Goal: Information Seeking & Learning: Learn about a topic

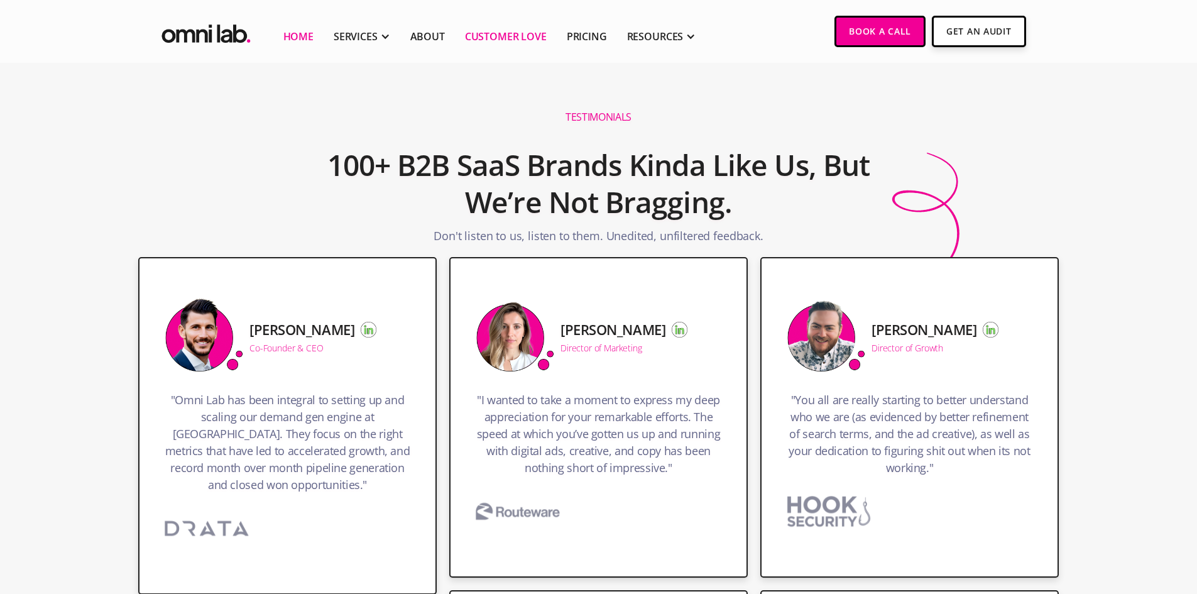
click at [300, 41] on link "Home" at bounding box center [298, 36] width 30 height 15
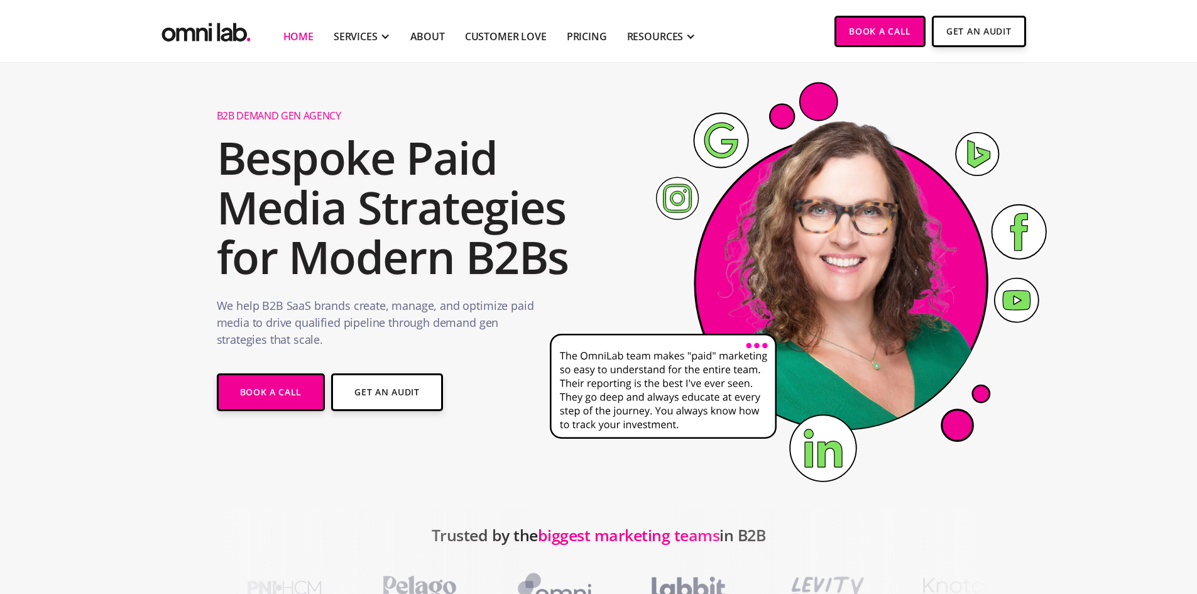
scroll to position [251, 0]
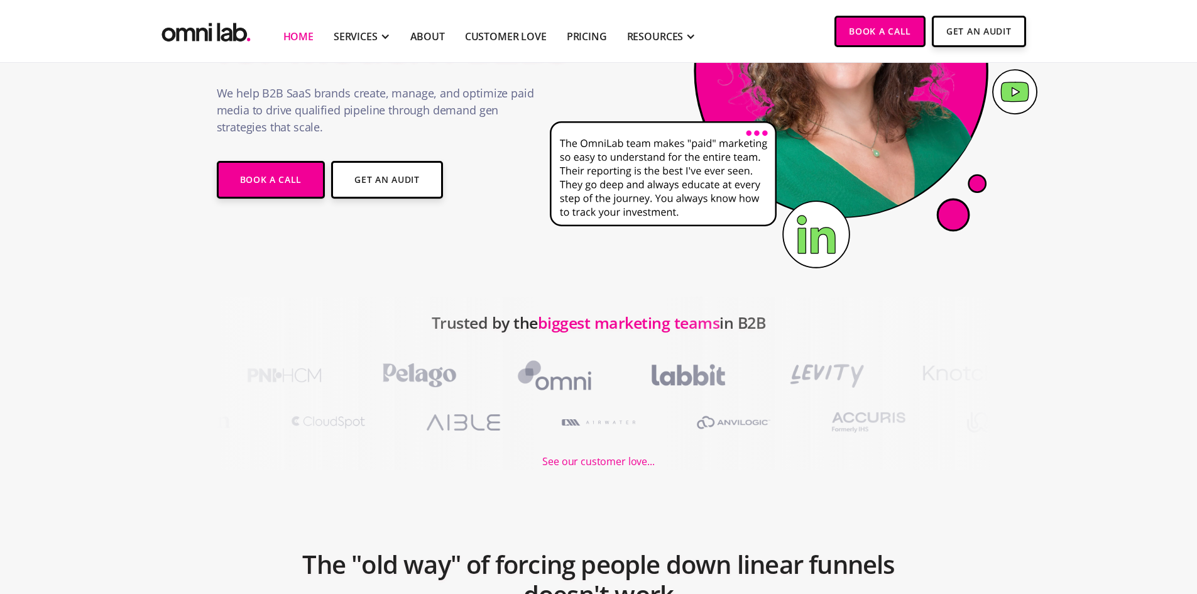
drag, startPoint x: 432, startPoint y: 319, endPoint x: 791, endPoint y: 331, distance: 359.1
click at [784, 333] on div "Trusted by the biggest marketing teams in B2B See our customer love..." at bounding box center [598, 383] width 1197 height 173
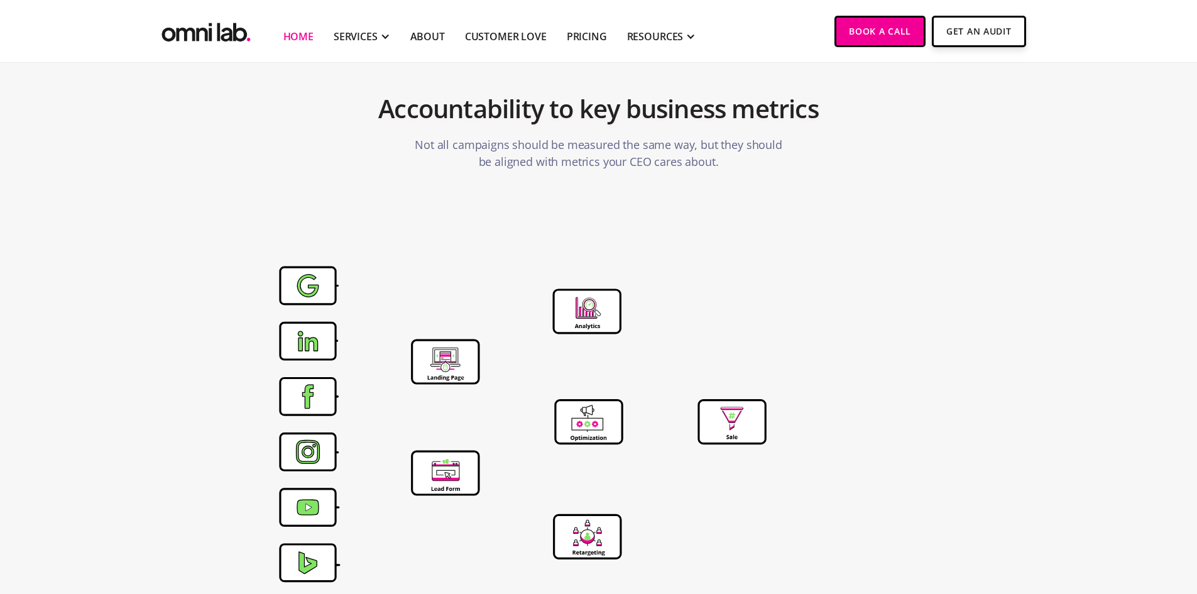
scroll to position [4475, 0]
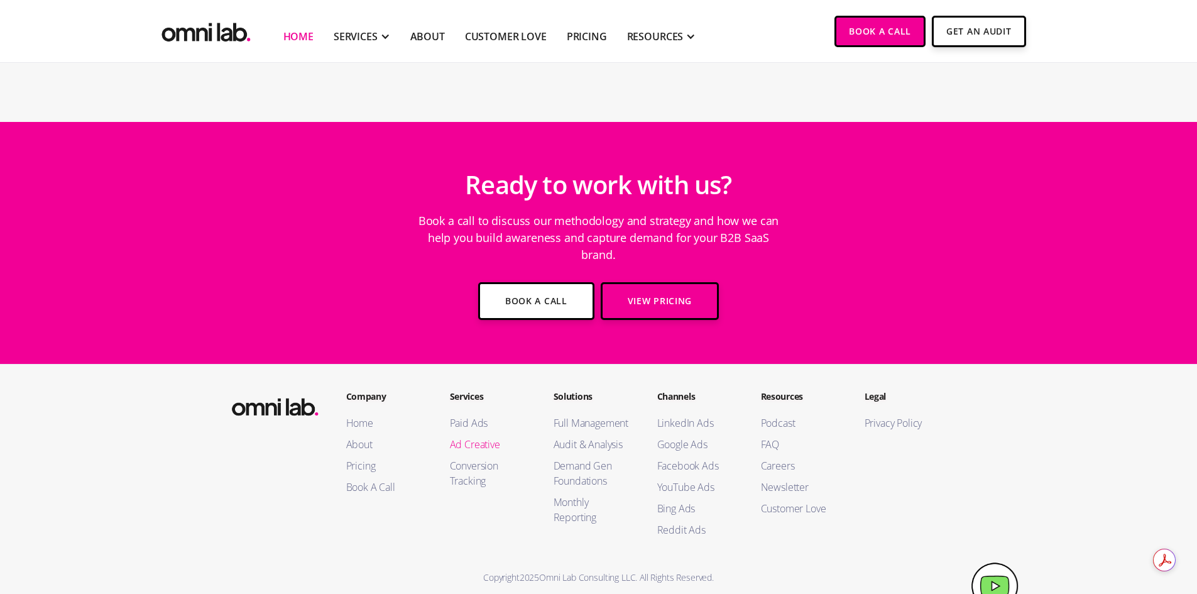
click at [478, 437] on link "Ad Creative" at bounding box center [489, 444] width 79 height 15
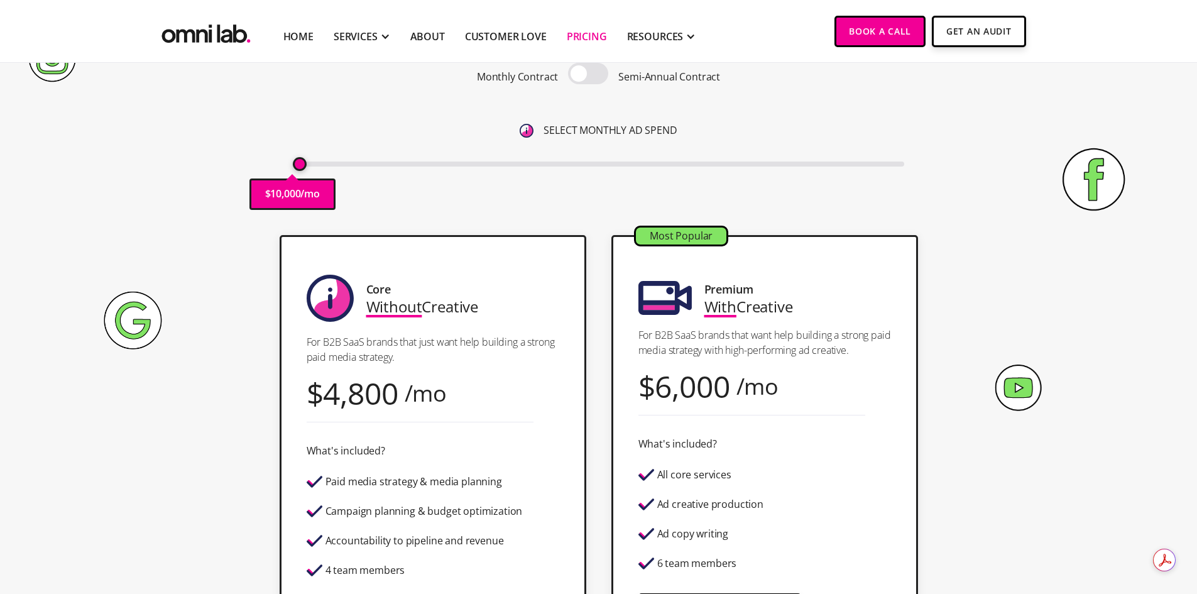
scroll to position [189, 0]
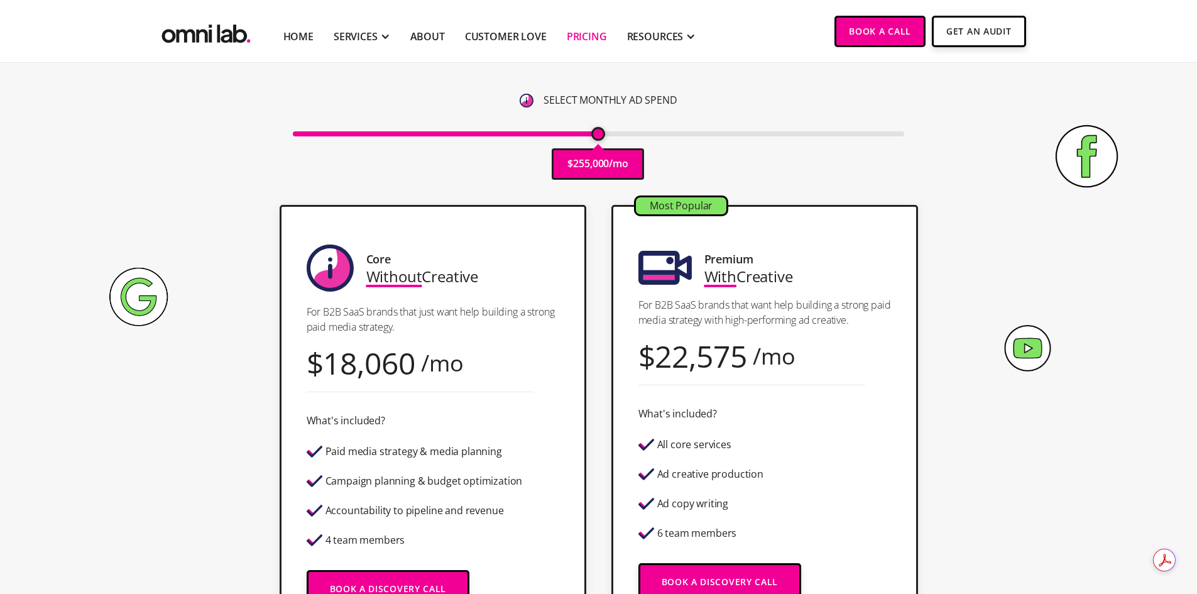
drag, startPoint x: 299, startPoint y: 133, endPoint x: 599, endPoint y: 162, distance: 301.2
click at [599, 136] on input "range" at bounding box center [599, 133] width 612 height 5
drag, startPoint x: 599, startPoint y: 133, endPoint x: 593, endPoint y: 133, distance: 6.3
click at [593, 133] on input "range" at bounding box center [599, 133] width 612 height 5
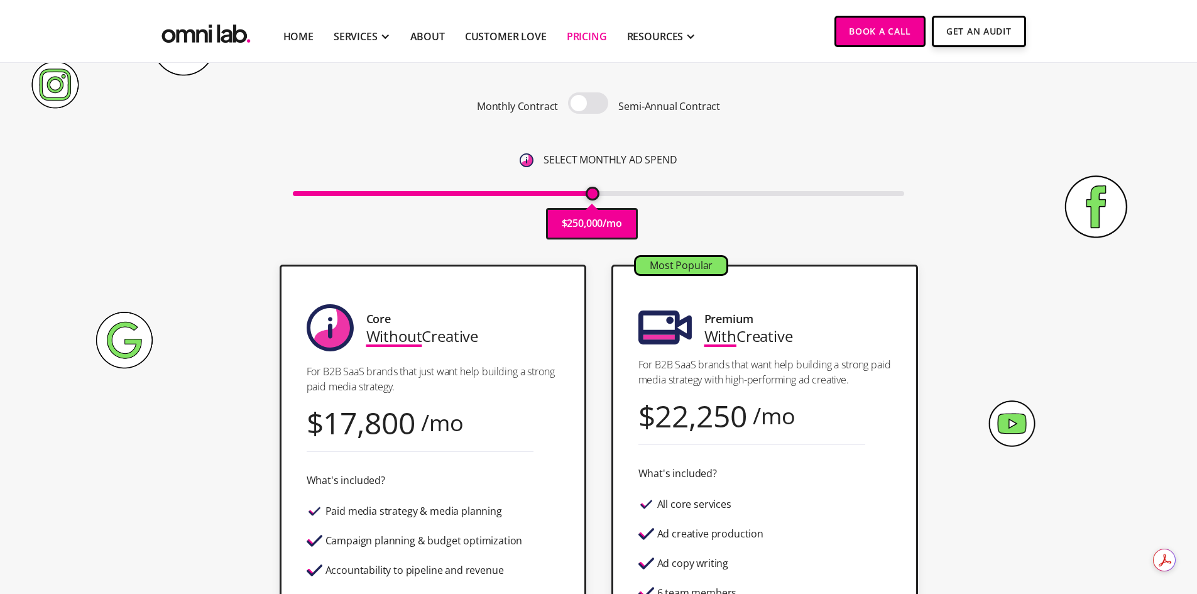
scroll to position [126, 0]
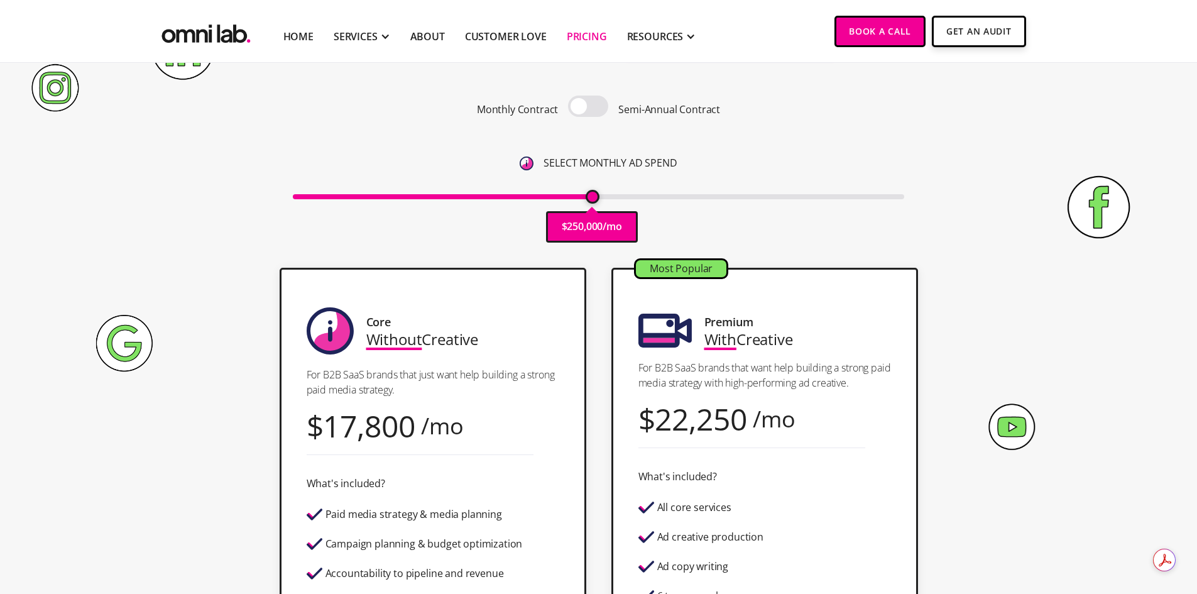
click at [578, 104] on span at bounding box center [588, 106] width 40 height 21
click at [588, 107] on input "checkbox" at bounding box center [588, 107] width 0 height 0
click at [578, 104] on span at bounding box center [588, 106] width 40 height 21
click at [588, 107] on input "checkbox" at bounding box center [588, 107] width 0 height 0
click at [578, 104] on span at bounding box center [588, 106] width 40 height 21
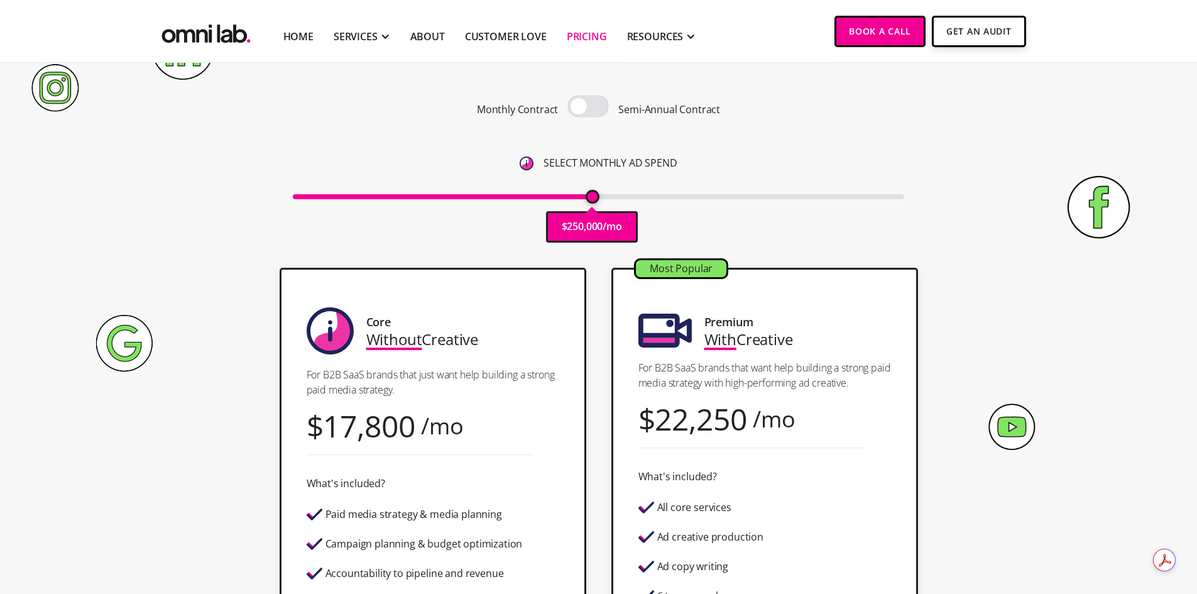
click at [588, 107] on input "checkbox" at bounding box center [588, 107] width 0 height 0
click at [578, 104] on span at bounding box center [588, 106] width 40 height 21
click at [588, 107] on input "checkbox" at bounding box center [588, 107] width 0 height 0
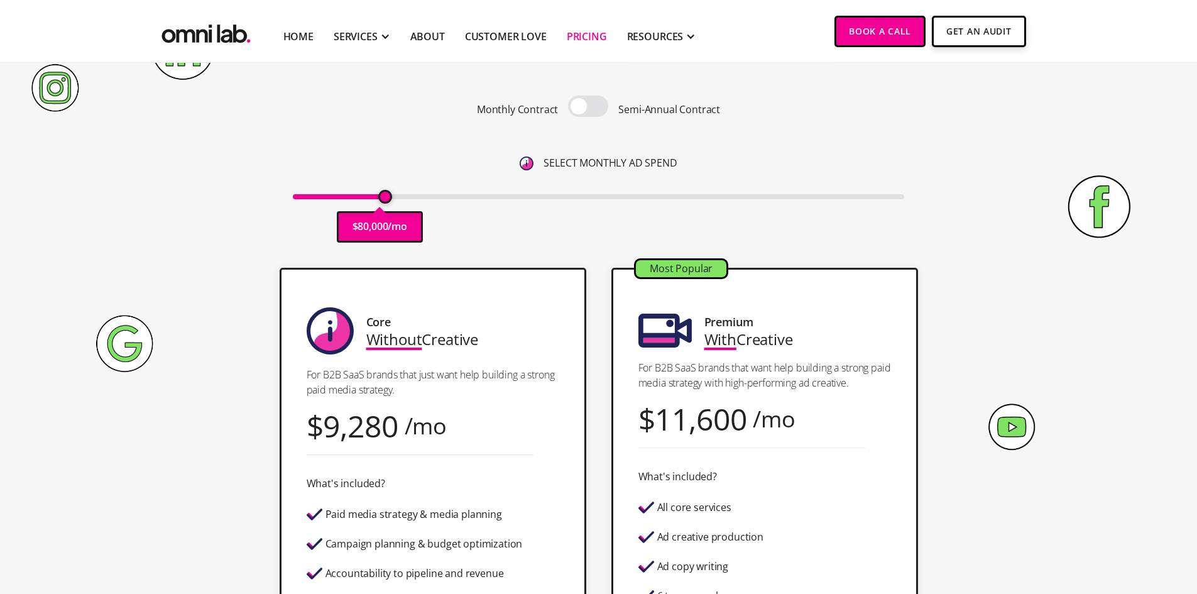
drag, startPoint x: 593, startPoint y: 194, endPoint x: 385, endPoint y: 213, distance: 209.0
type input "80000"
click at [385, 199] on input "range" at bounding box center [599, 196] width 612 height 5
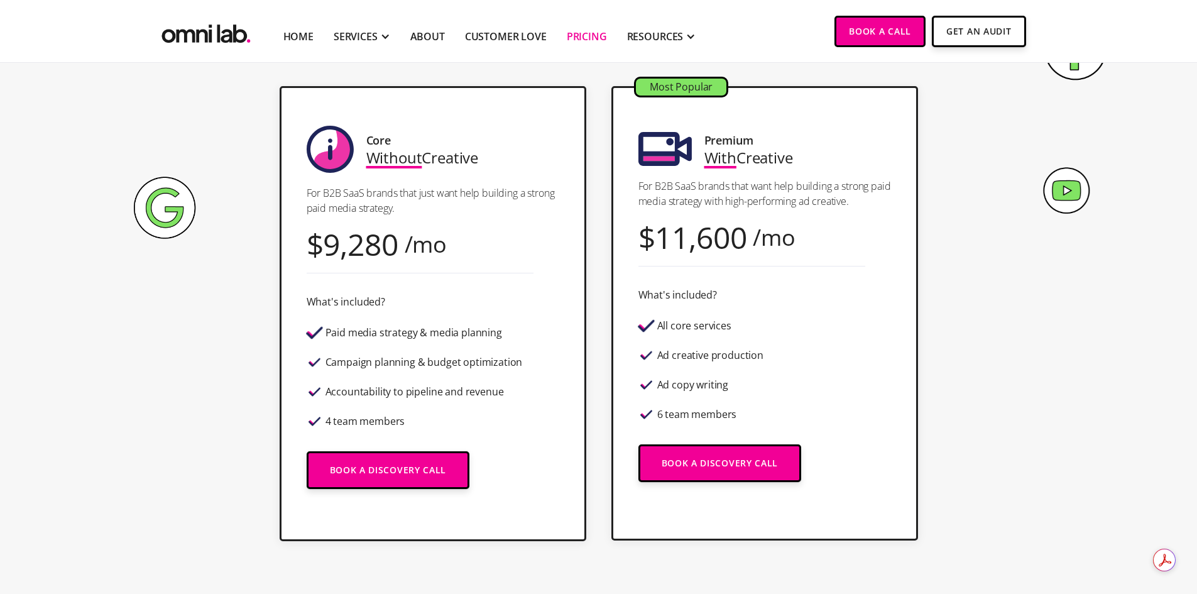
scroll to position [314, 0]
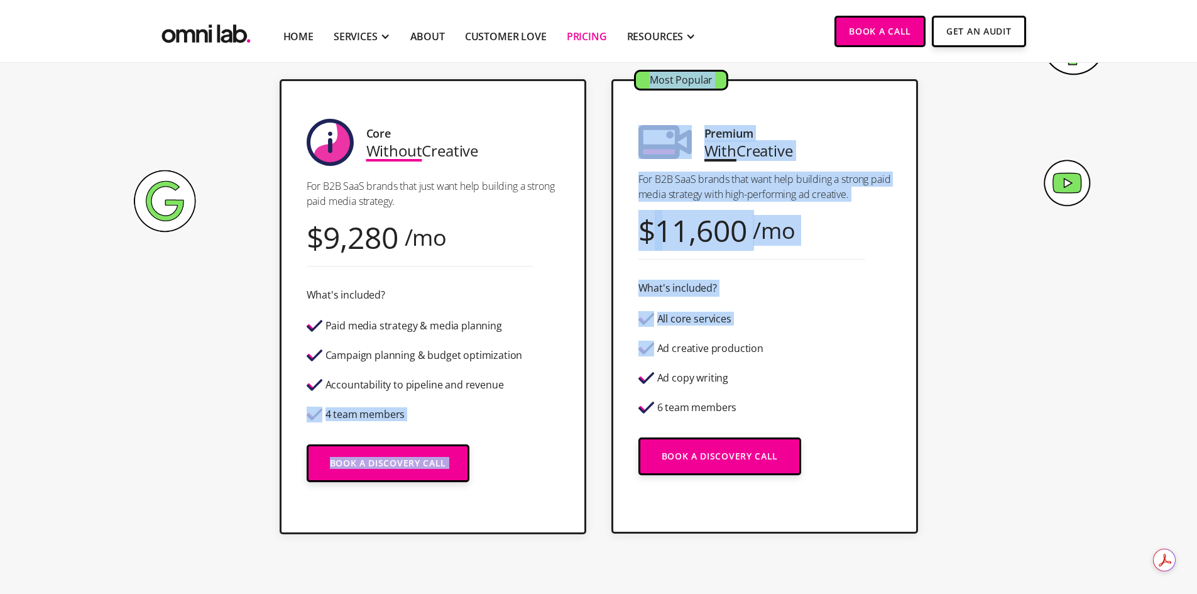
drag, startPoint x: 617, startPoint y: 355, endPoint x: 515, endPoint y: 393, distance: 108.0
click at [558, 382] on div "Core Without Creative For B2B SaaS brands that just want help building a strong…" at bounding box center [599, 306] width 764 height 455
click at [502, 395] on div "Accountability to pipeline and revenue" at bounding box center [415, 385] width 216 height 22
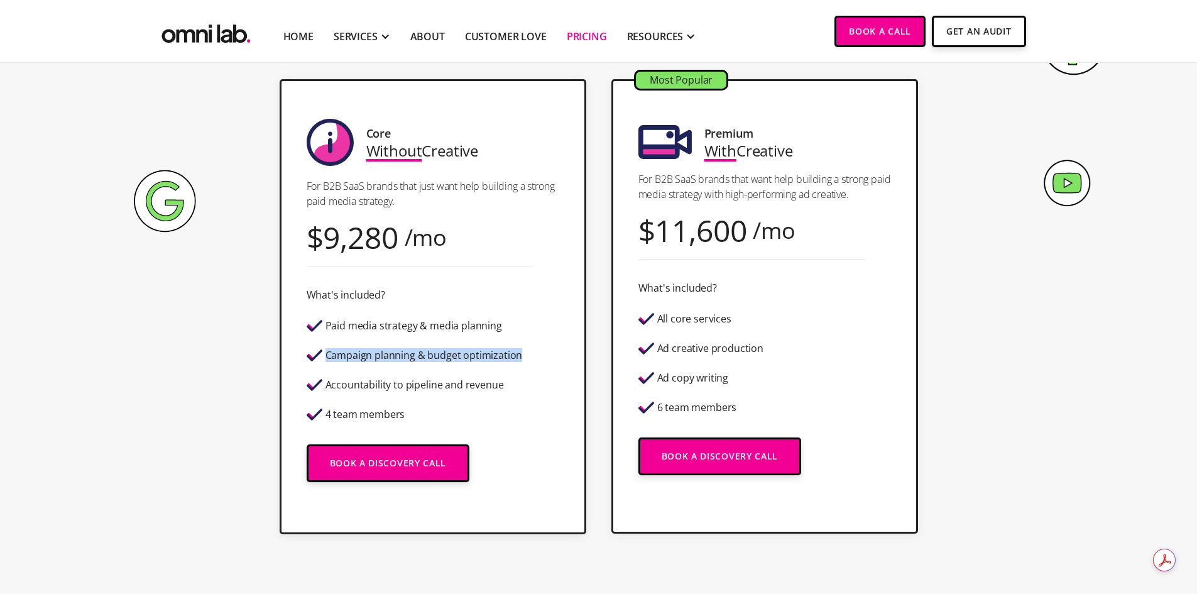
drag, startPoint x: 328, startPoint y: 355, endPoint x: 555, endPoint y: 368, distance: 227.3
click at [555, 368] on div "Core Without Creative For B2B SaaS brands that just want help building a strong…" at bounding box center [433, 306] width 307 height 455
click at [435, 406] on div "4 team members" at bounding box center [415, 415] width 216 height 22
drag, startPoint x: 326, startPoint y: 388, endPoint x: 406, endPoint y: 405, distance: 82.4
click at [405, 396] on div "Paid media strategy & media planning Campaign planning & budget optimization Ac…" at bounding box center [415, 370] width 216 height 111
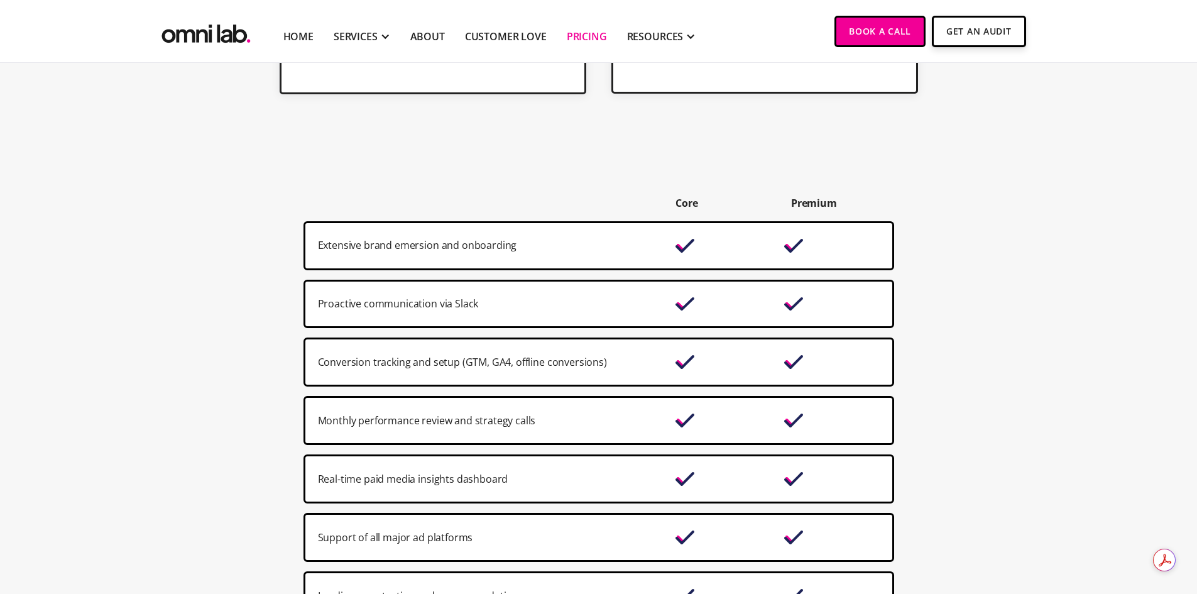
scroll to position [817, 0]
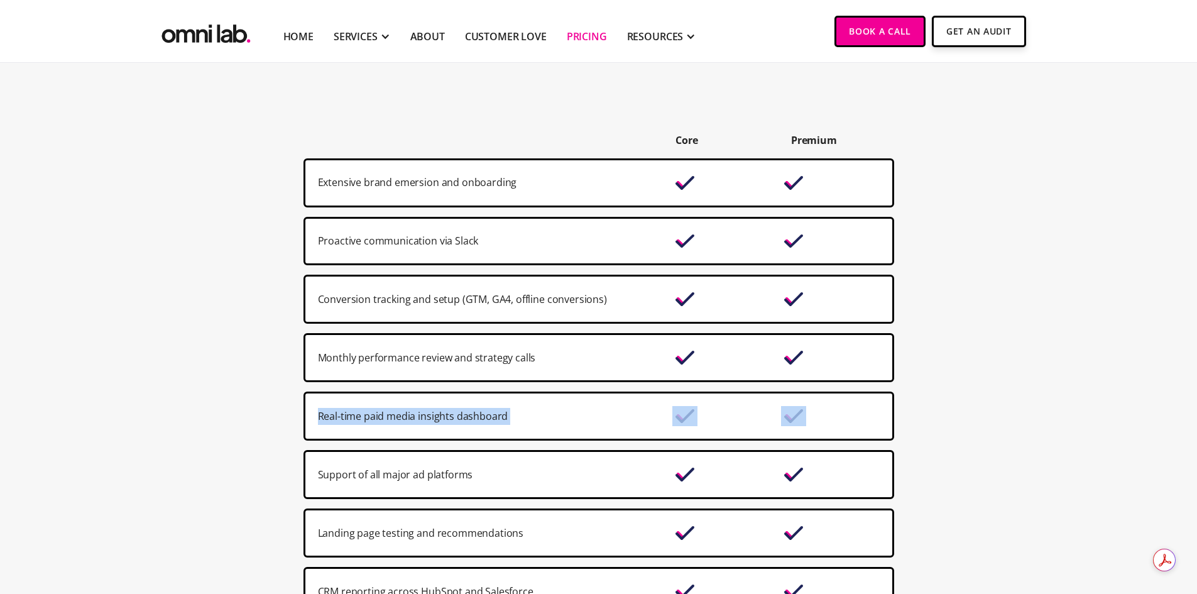
drag, startPoint x: 319, startPoint y: 416, endPoint x: 724, endPoint y: 445, distance: 405.8
click at [724, 445] on div "Core Premium Extensive brand emersion and onboarding Proactive communication vi…" at bounding box center [599, 403] width 591 height 543
click at [531, 475] on div "Support of all major ad platforms" at bounding box center [490, 474] width 345 height 17
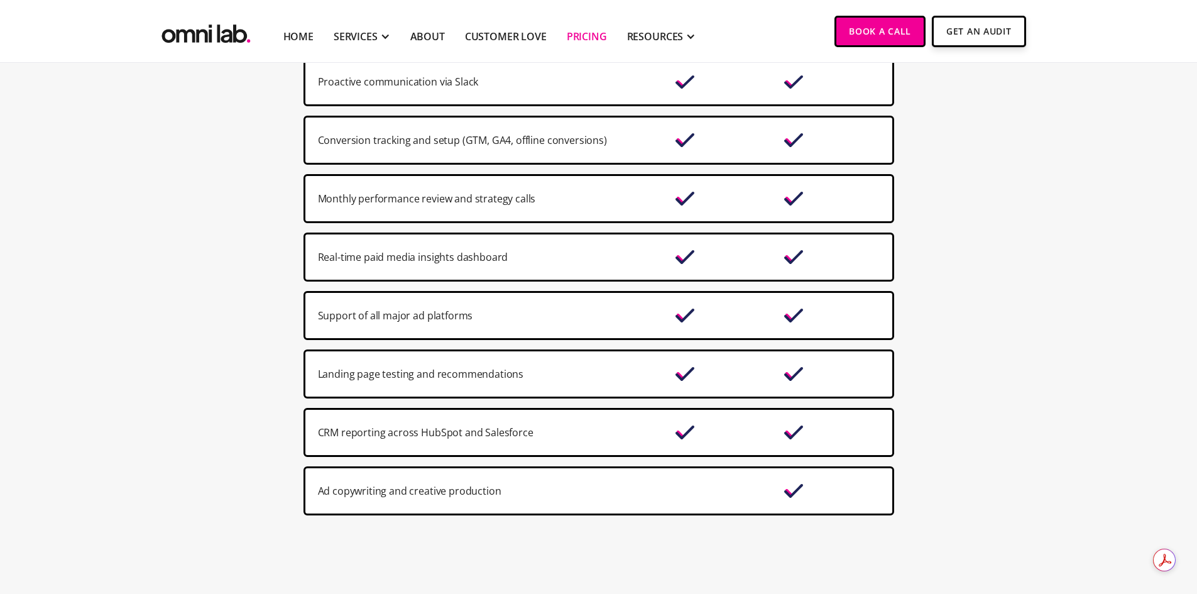
scroll to position [1006, 0]
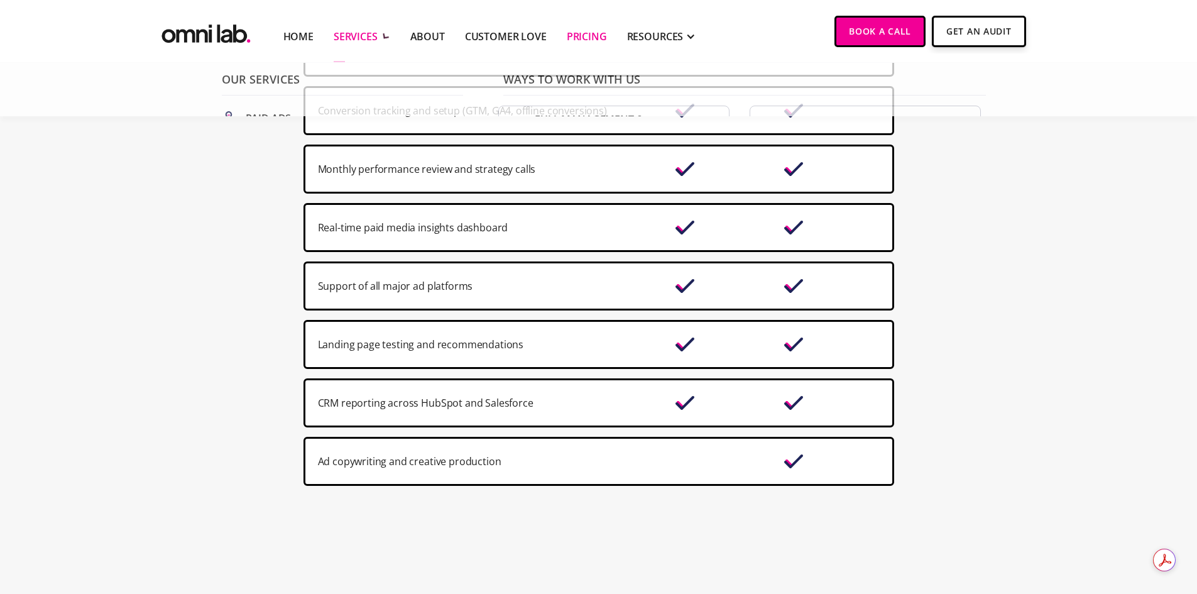
click at [368, 40] on div "SERVICES" at bounding box center [356, 36] width 44 height 15
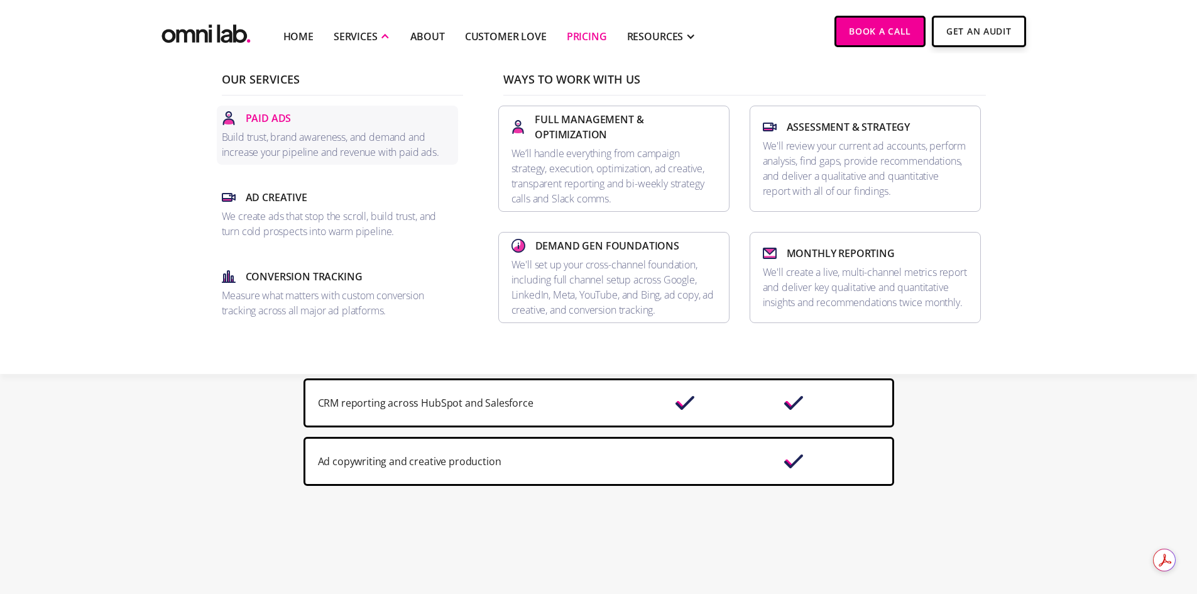
click at [270, 119] on p "Paid Ads" at bounding box center [269, 118] width 46 height 15
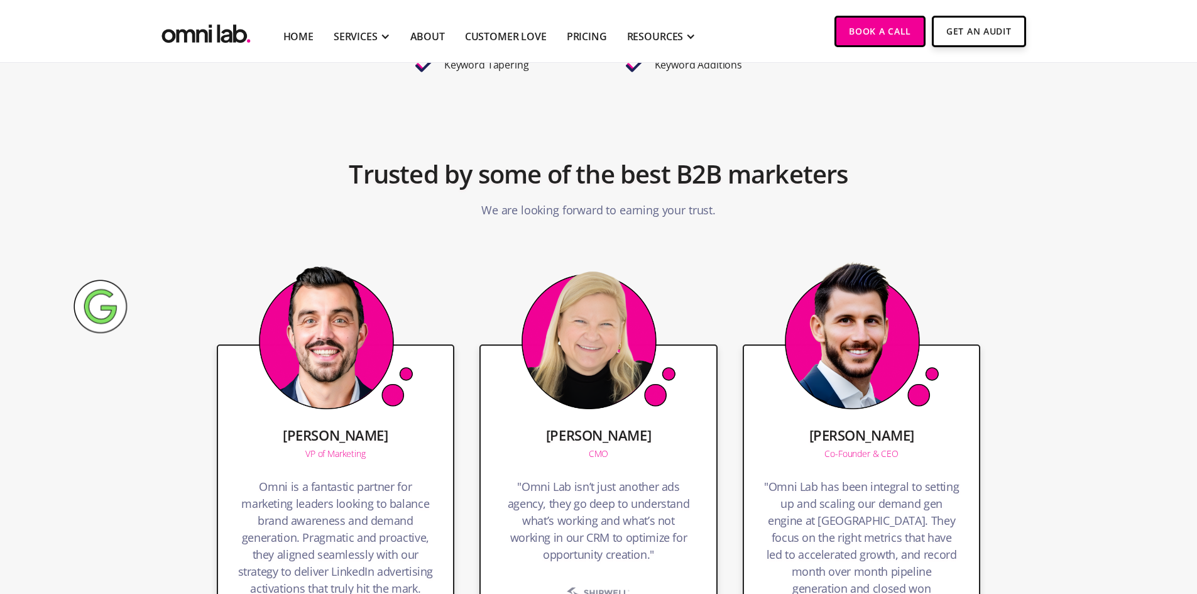
scroll to position [2640, 0]
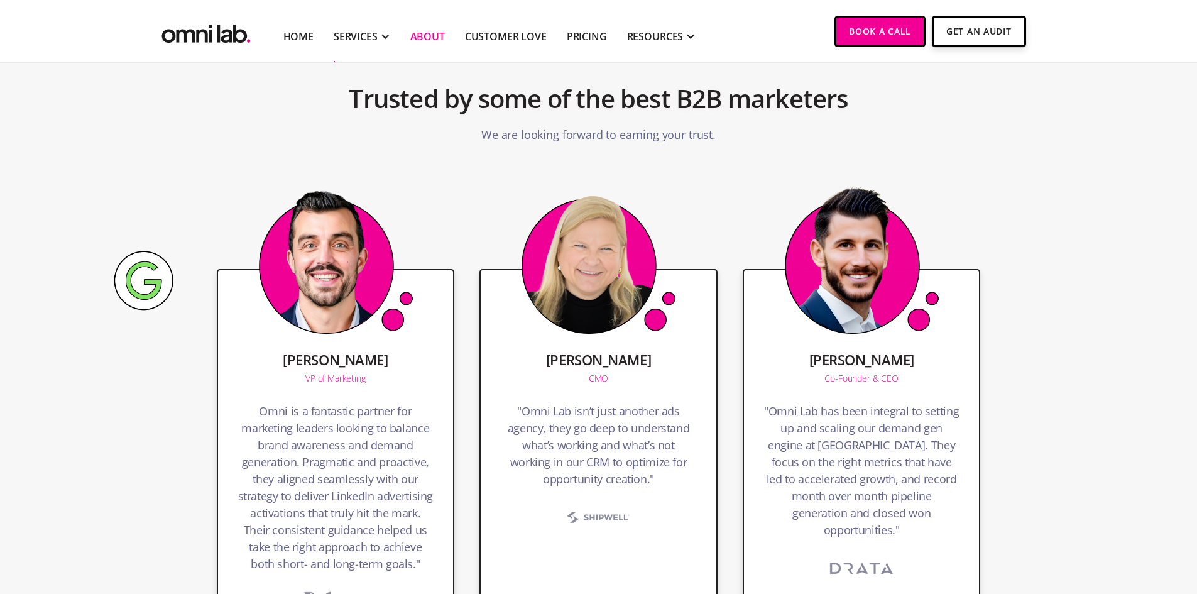
click at [432, 34] on link "About" at bounding box center [427, 36] width 35 height 15
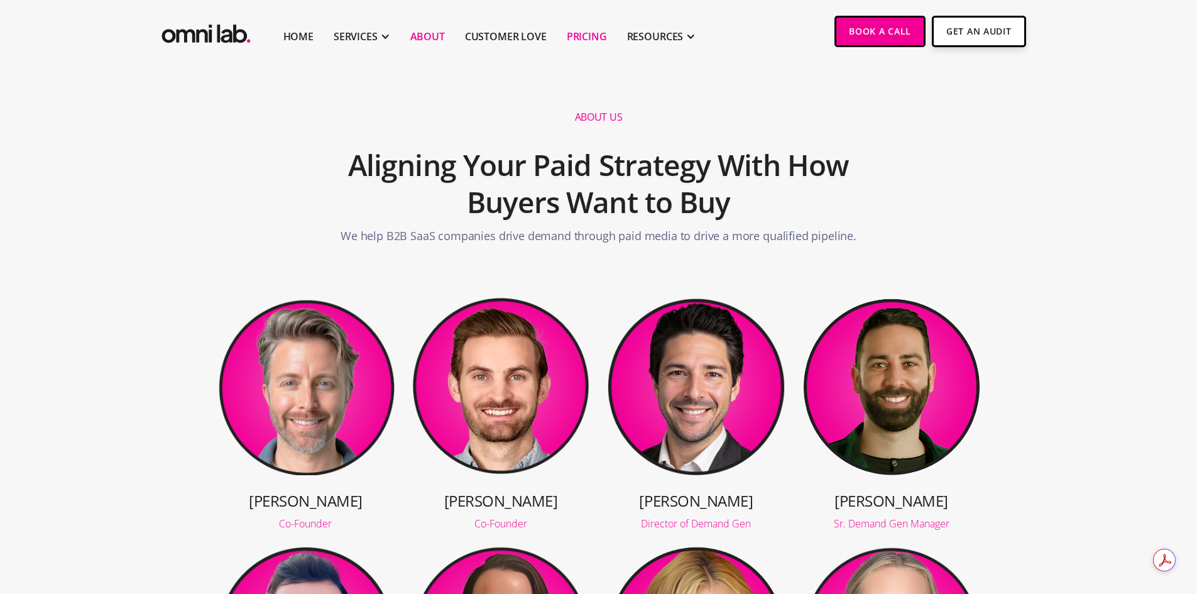
click at [573, 30] on link "Pricing" at bounding box center [587, 36] width 40 height 15
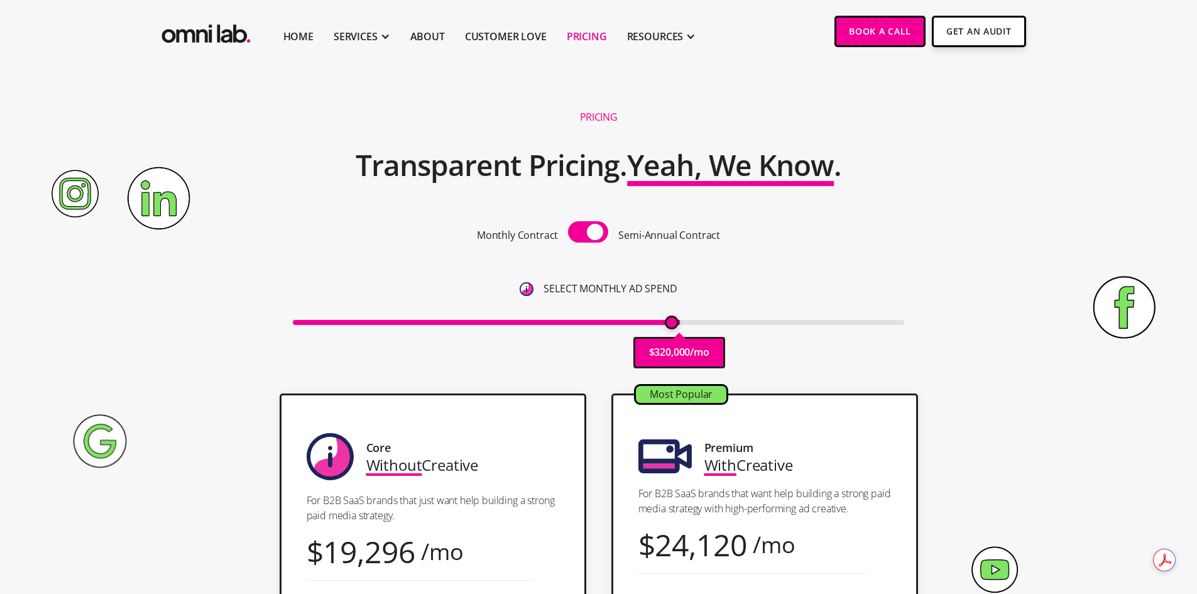
type input "315000"
click at [674, 325] on input "range" at bounding box center [599, 322] width 612 height 5
